Goal: Task Accomplishment & Management: Manage account settings

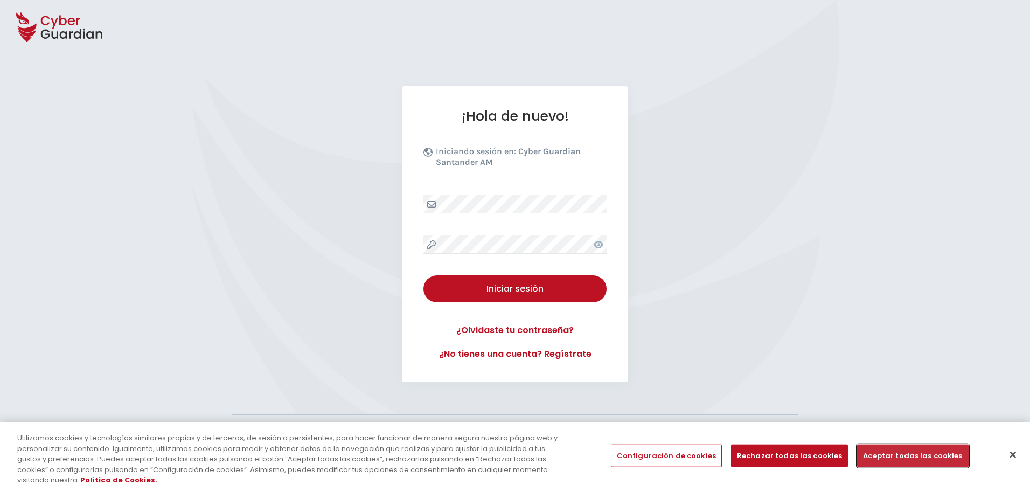
click at [909, 458] on button "Aceptar todas las cookies" at bounding box center [912, 456] width 111 height 23
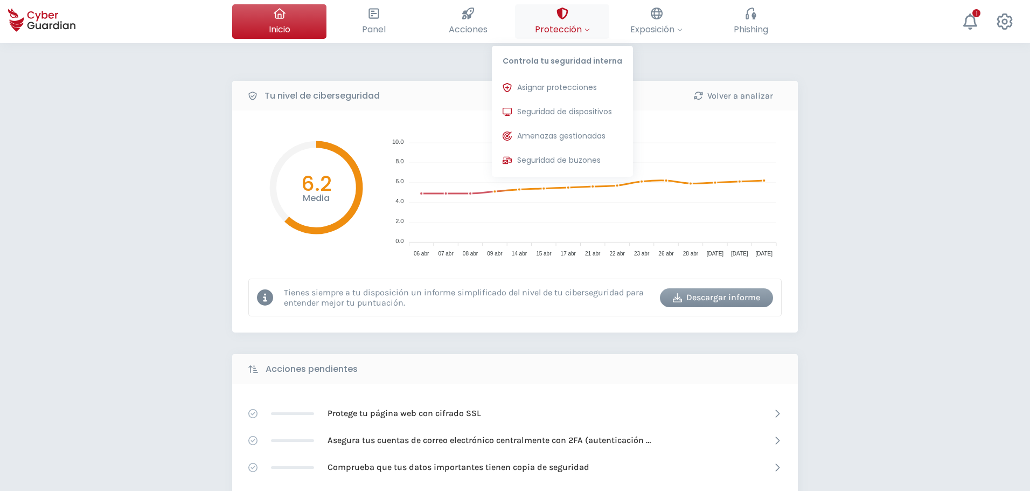
click at [581, 36] on button "Protección Controla tu seguridad interna Asignar protecciones Asigna las licenc…" at bounding box center [562, 21] width 94 height 34
click at [575, 115] on span "Seguridad de dispositivos" at bounding box center [564, 111] width 95 height 11
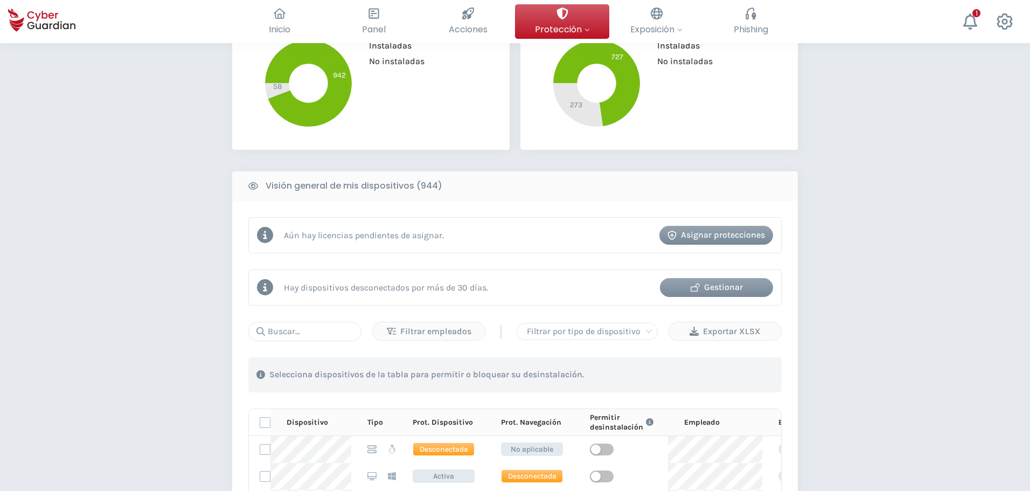
scroll to position [431, 0]
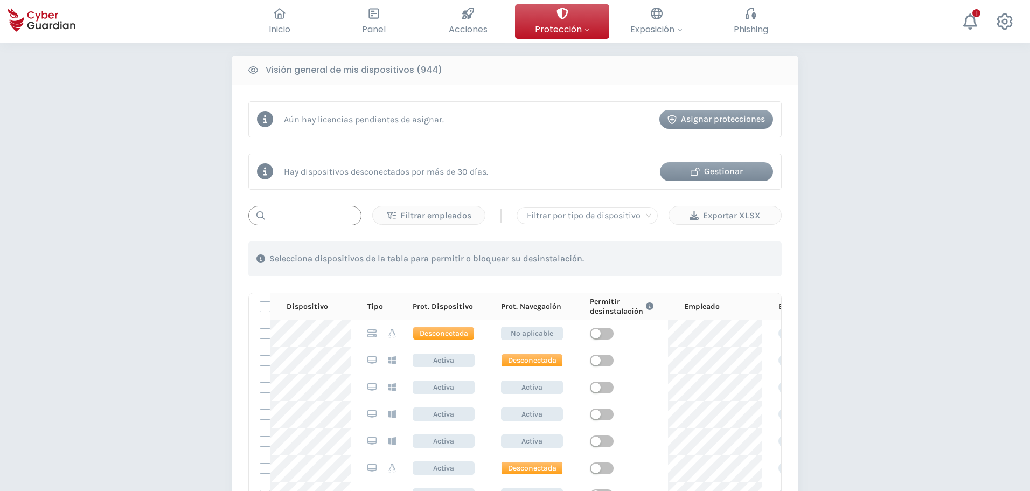
click at [292, 212] on input "text" at bounding box center [304, 215] width 113 height 19
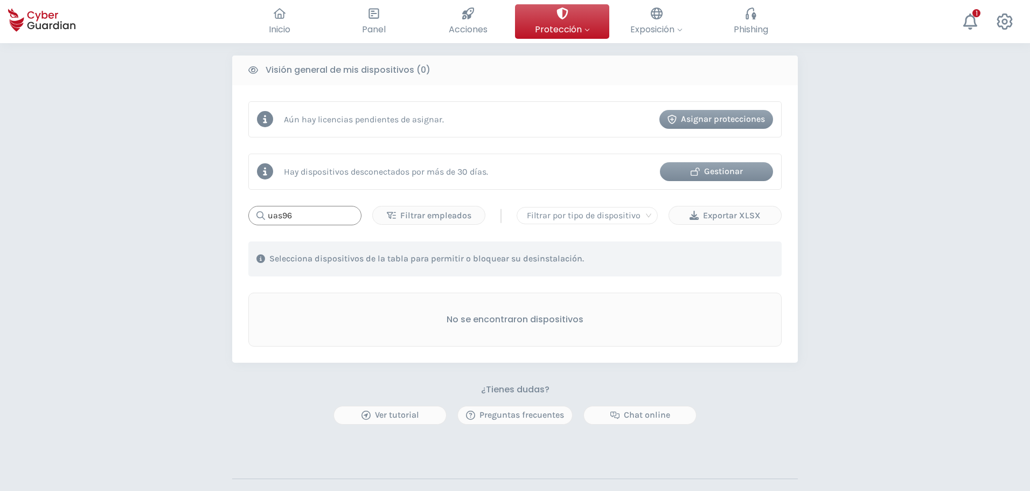
drag, startPoint x: 228, startPoint y: 222, endPoint x: 217, endPoint y: 226, distance: 12.6
click at [217, 226] on div "PROTECCIÓN > Seguridad de dispositivos ¿Cómo funciona? Añade empleados Instala …" at bounding box center [515, 102] width 1030 height 981
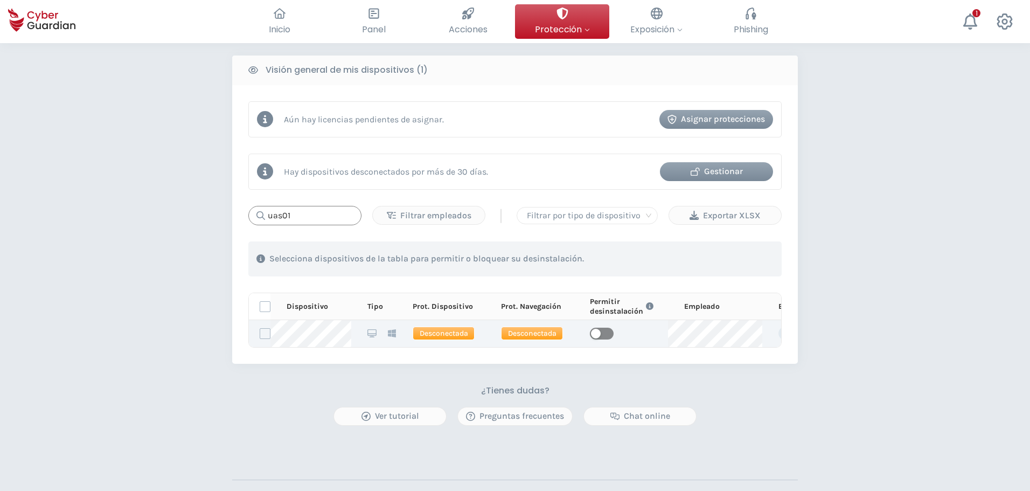
type input "uas01"
click at [602, 329] on span "button" at bounding box center [602, 334] width 24 height 12
click at [707, 170] on div "Gestionar" at bounding box center [716, 171] width 97 height 13
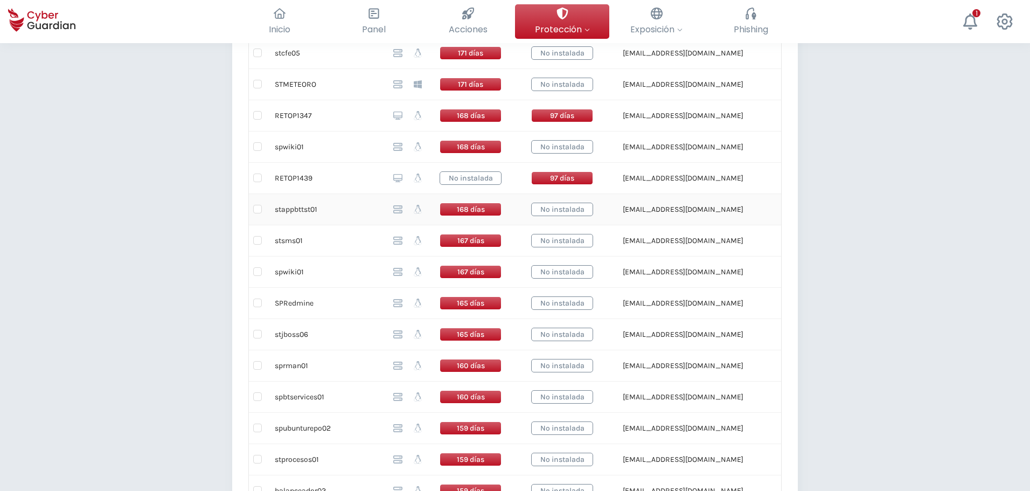
scroll to position [54, 0]
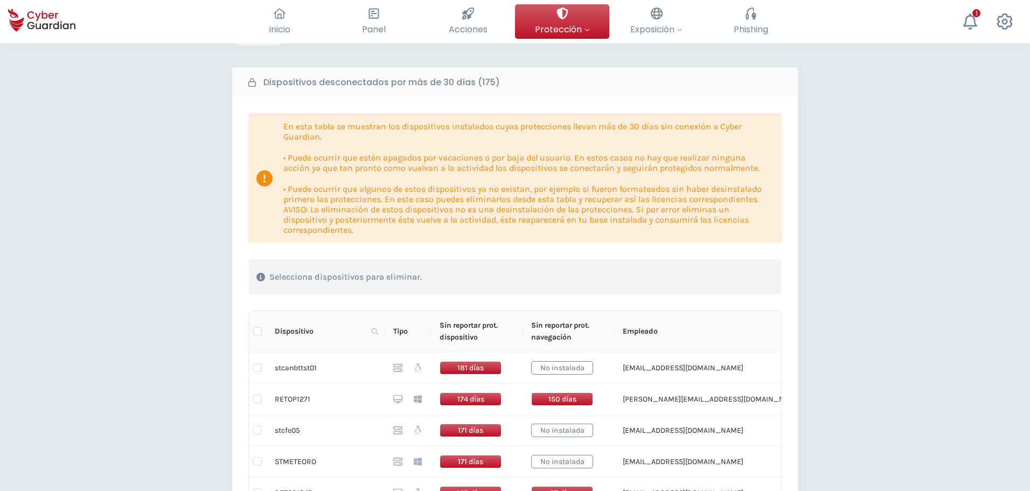
click at [797, 330] on icon at bounding box center [800, 331] width 6 height 6
drag, startPoint x: 773, startPoint y: 328, endPoint x: 520, endPoint y: 309, distance: 254.0
click at [795, 327] on span at bounding box center [800, 331] width 11 height 16
click at [373, 331] on icon at bounding box center [375, 331] width 6 height 6
click at [339, 353] on input "text" at bounding box center [322, 354] width 107 height 17
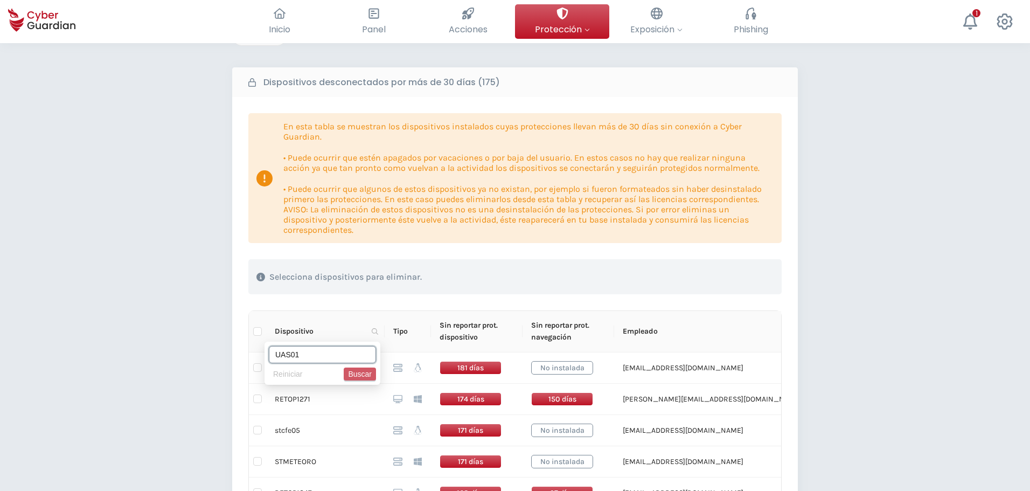
type input "UAS01"
click at [363, 375] on span "Buscar" at bounding box center [360, 374] width 24 height 12
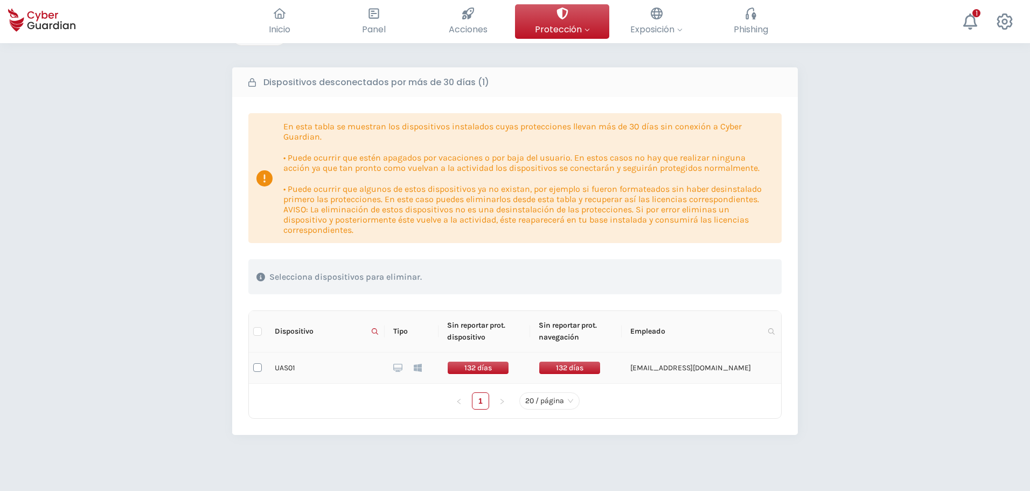
click at [259, 367] on input "checkbox" at bounding box center [257, 367] width 9 height 9
checkbox input "true"
click at [723, 272] on div "Eliminar dispositivos" at bounding box center [715, 277] width 99 height 13
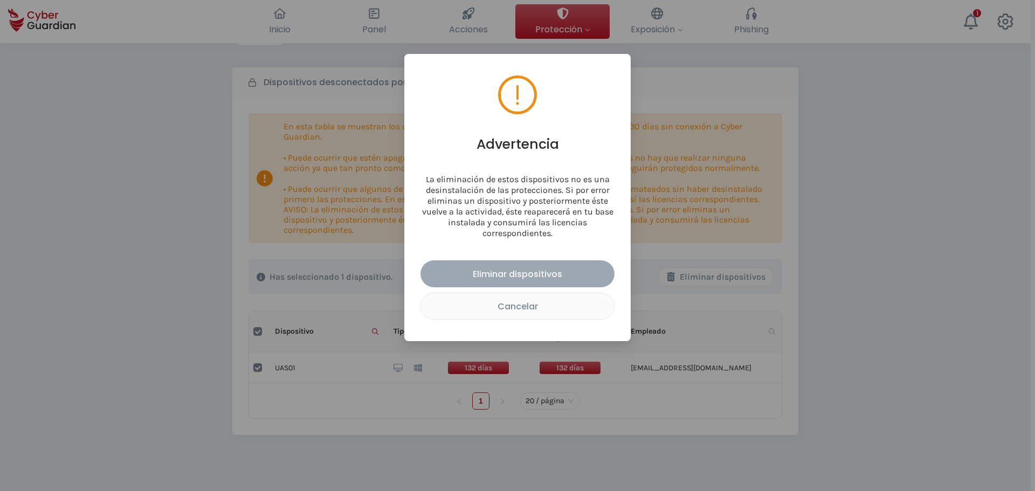
click at [565, 279] on div "Eliminar dispositivos" at bounding box center [517, 273] width 178 height 13
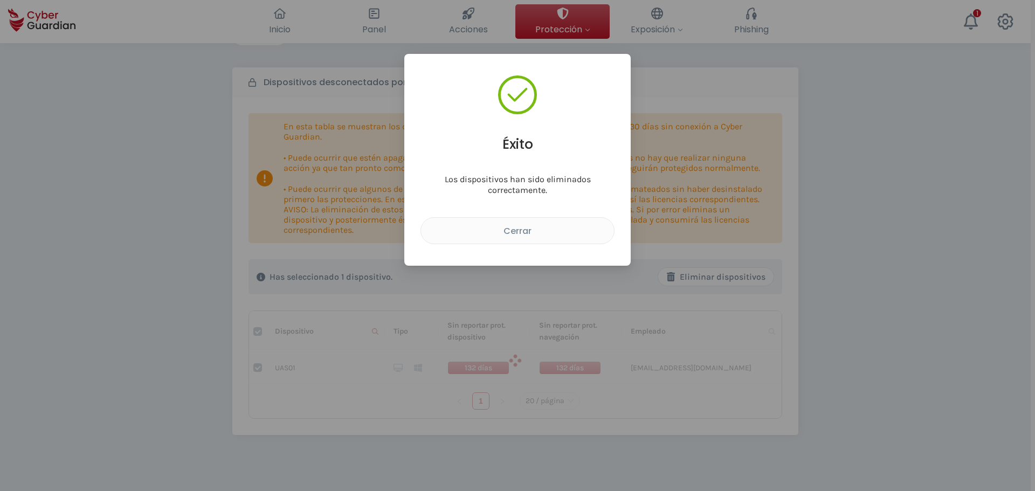
checkbox input "false"
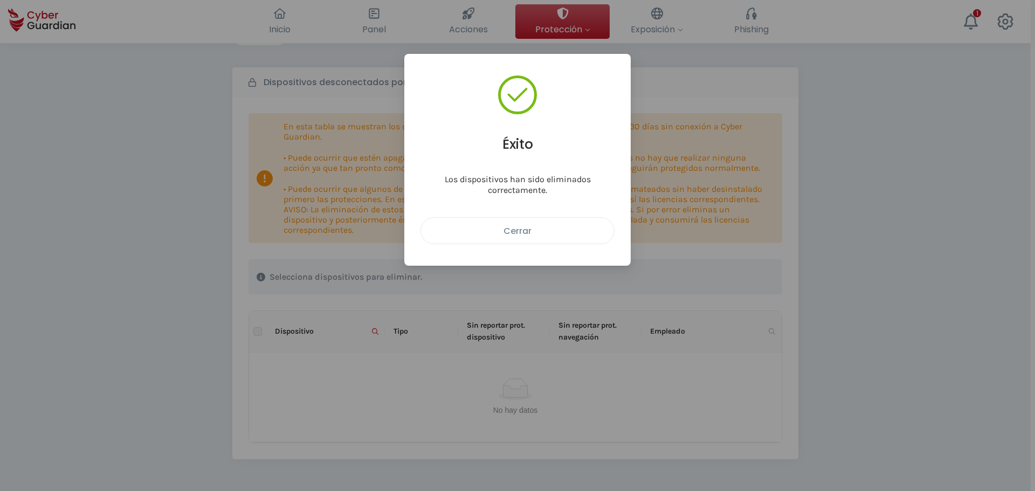
click at [530, 232] on div "Cerrar" at bounding box center [517, 230] width 177 height 13
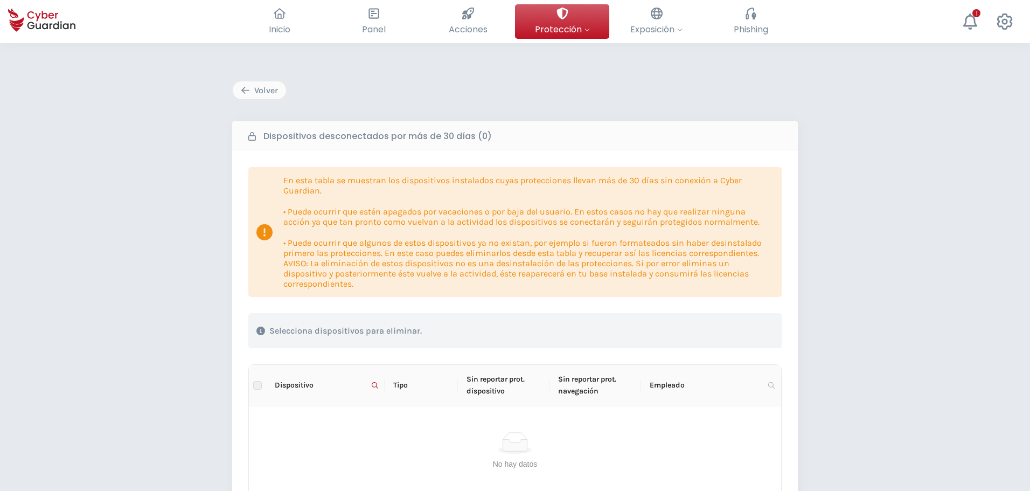
click at [248, 87] on icon "button" at bounding box center [245, 90] width 9 height 9
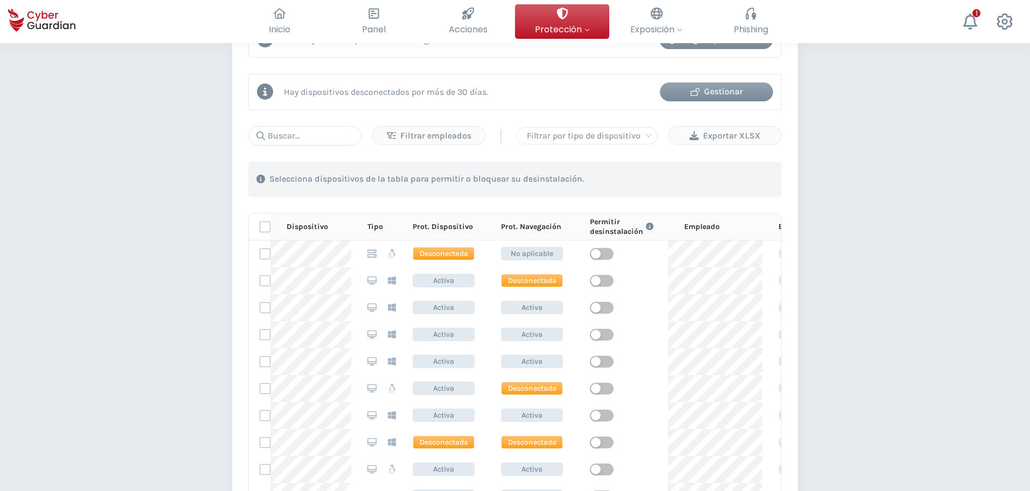
scroll to position [647, 0]
